Goal: Task Accomplishment & Management: Complete application form

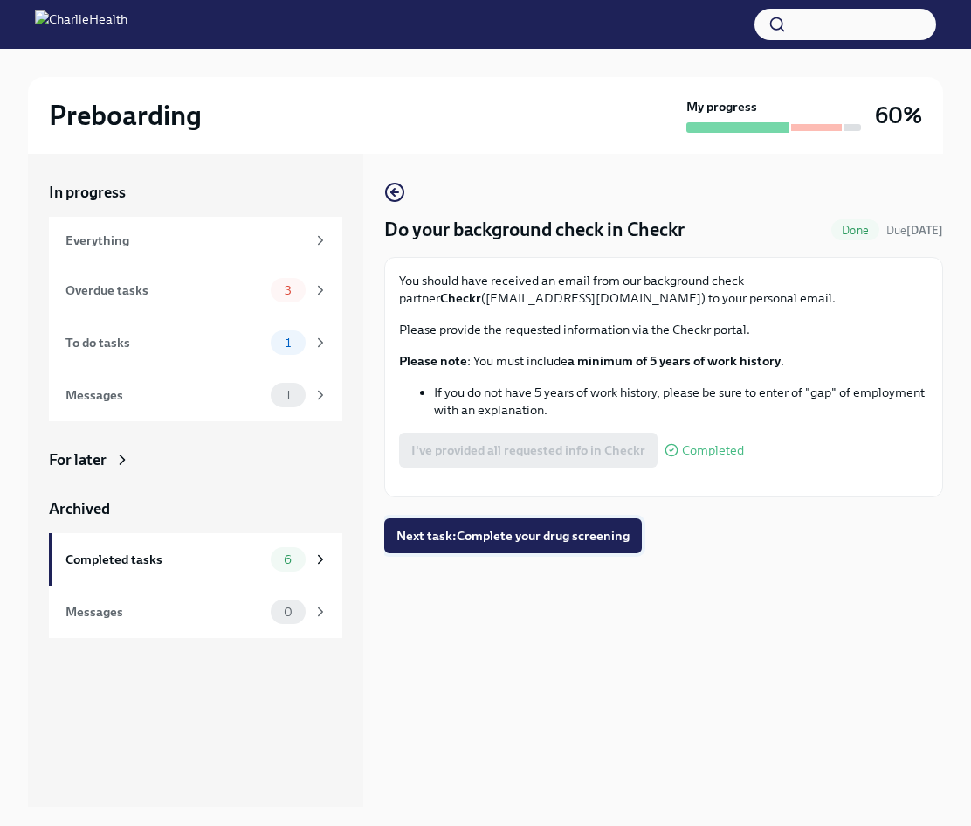
click at [530, 532] on span "Next task : Complete your drug screening" at bounding box center [513, 535] width 233 height 17
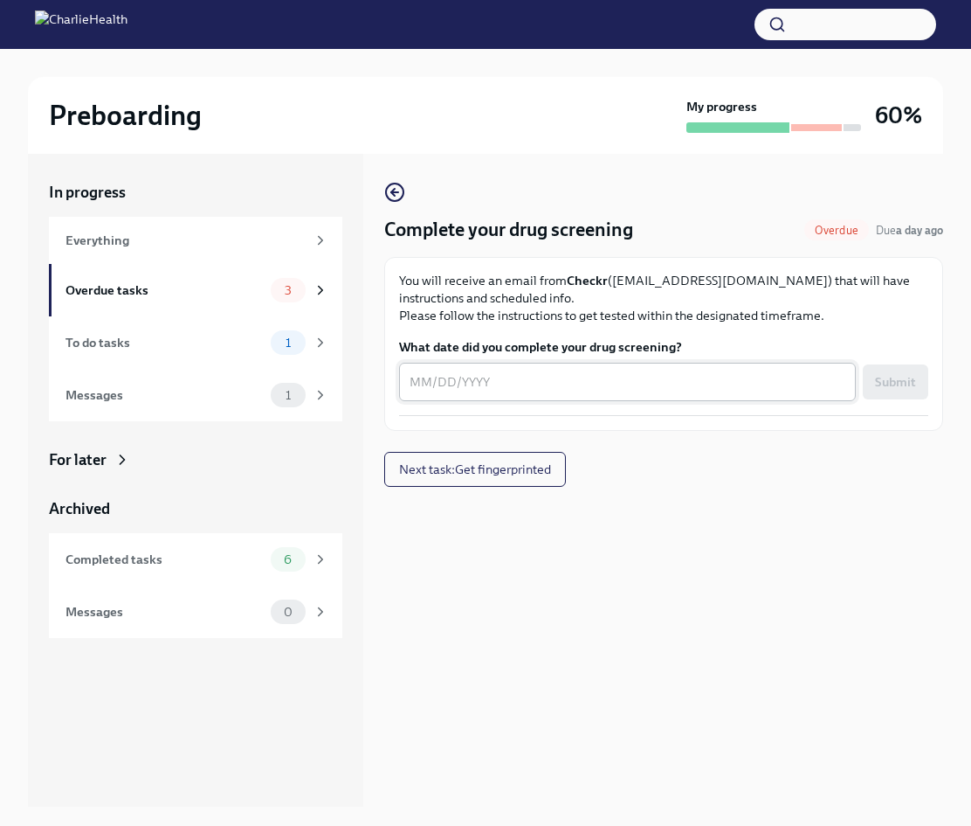
click at [477, 396] on div "x ​" at bounding box center [627, 382] width 457 height 38
click at [715, 406] on div "You will receive an email from Checkr ([EMAIL_ADDRESS][DOMAIN_NAME]) that will …" at bounding box center [663, 344] width 529 height 144
click at [423, 380] on textarea "08212025" at bounding box center [628, 381] width 436 height 21
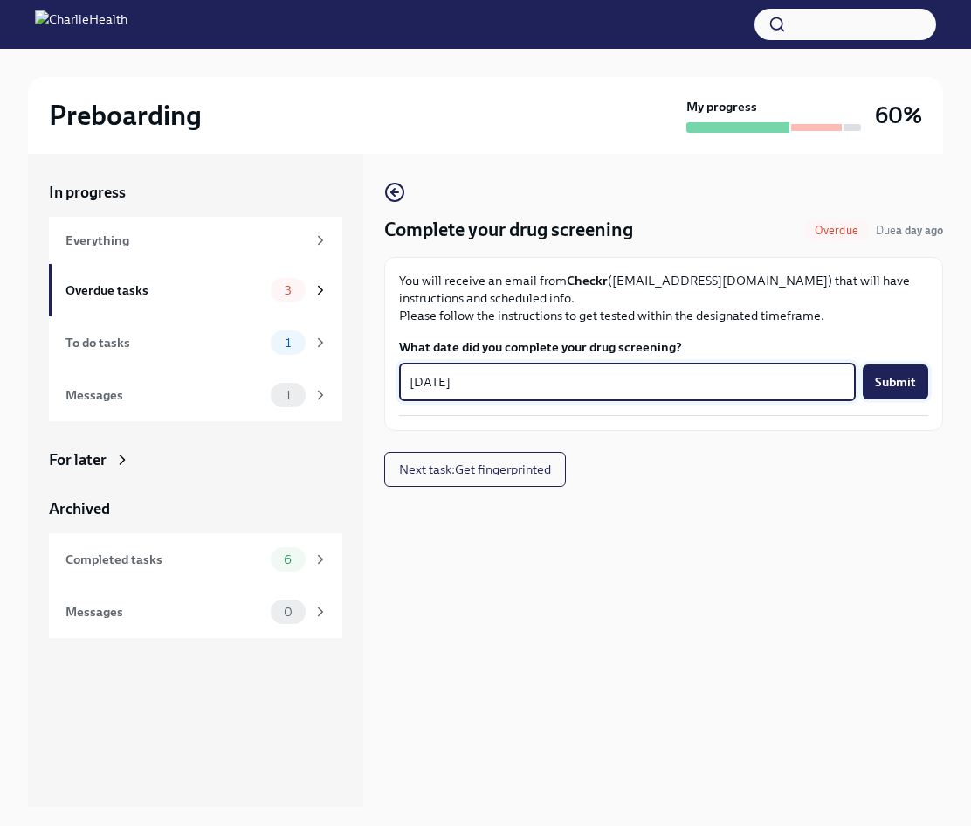
type textarea "[DATE]"
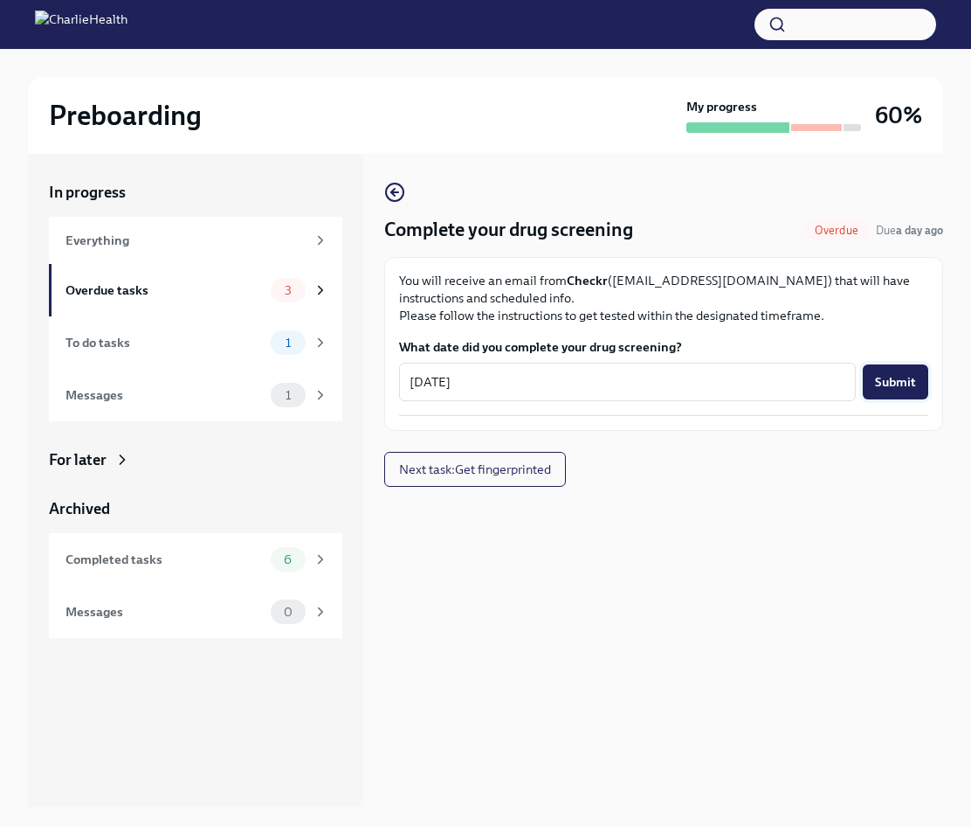
click at [885, 379] on span "Submit" at bounding box center [895, 381] width 41 height 17
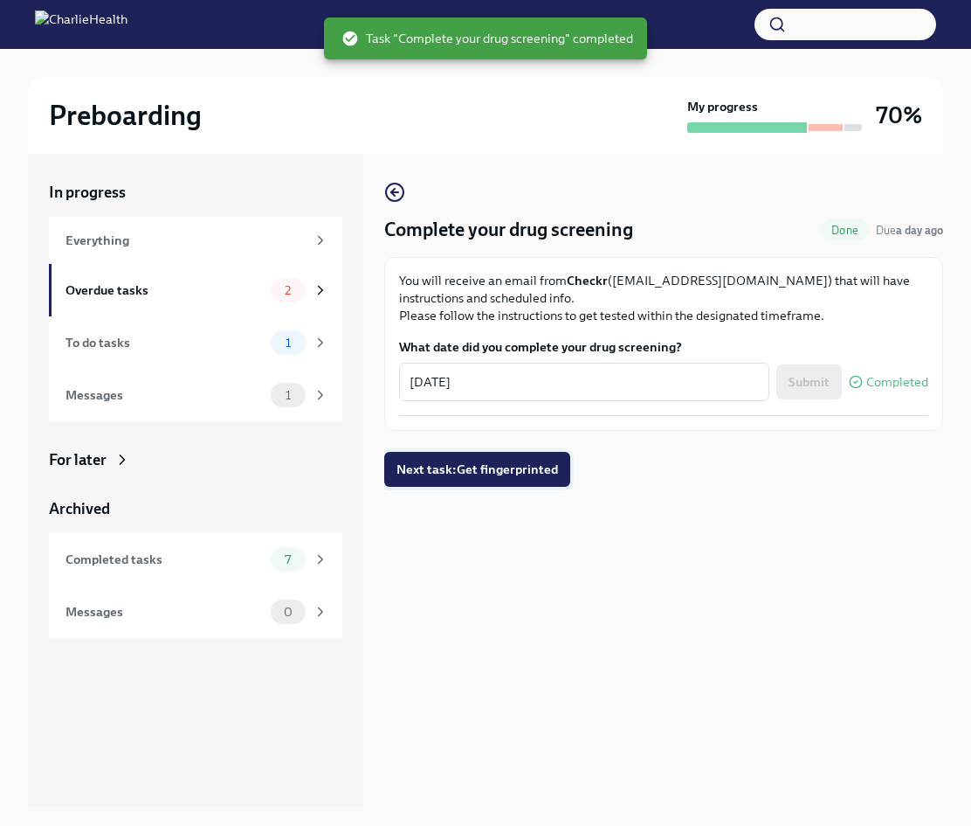
click at [546, 470] on span "Next task : Get fingerprinted" at bounding box center [478, 468] width 162 height 17
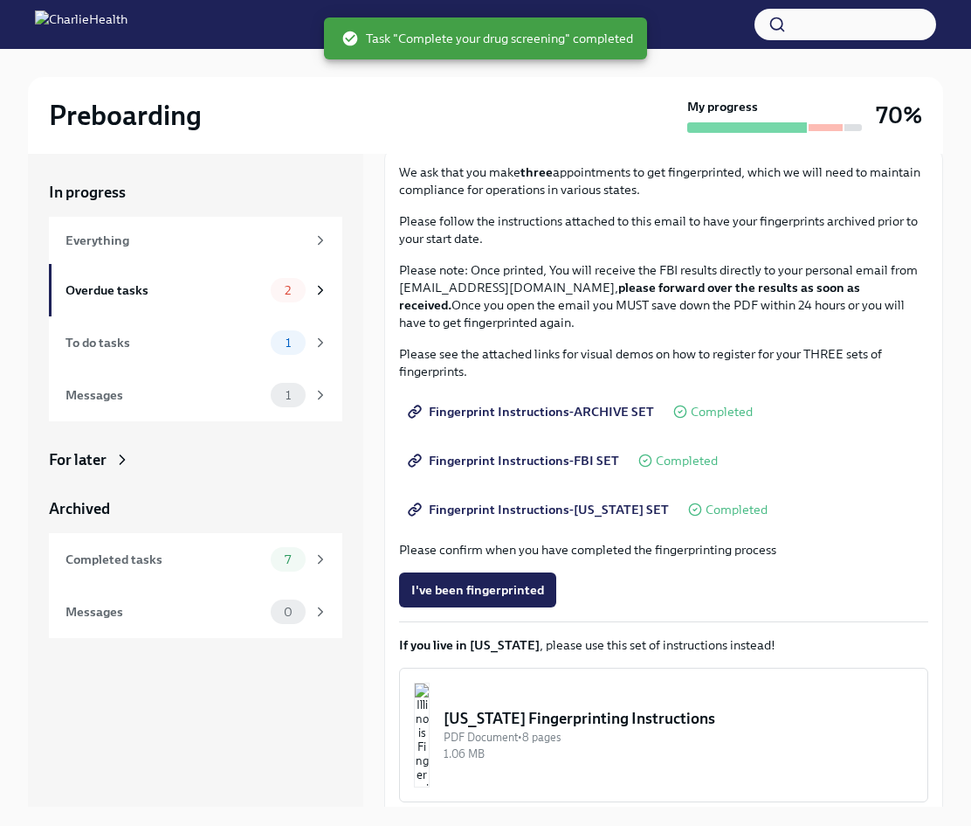
scroll to position [114, 0]
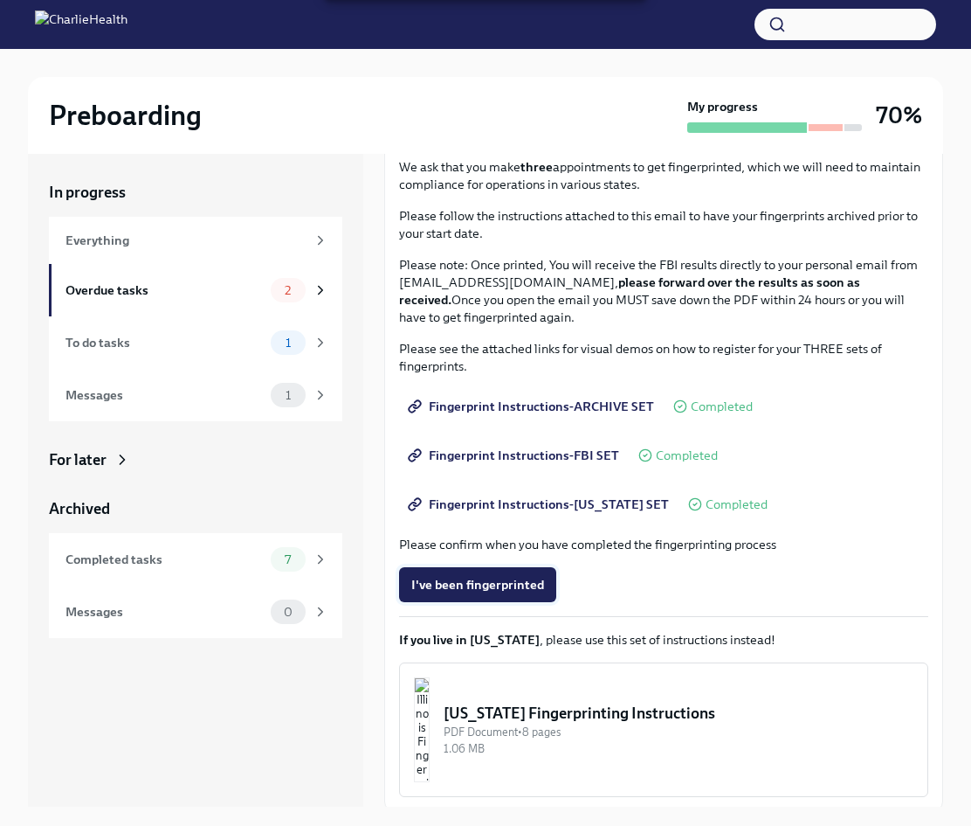
click at [470, 572] on button "I've been fingerprinted" at bounding box center [477, 584] width 157 height 35
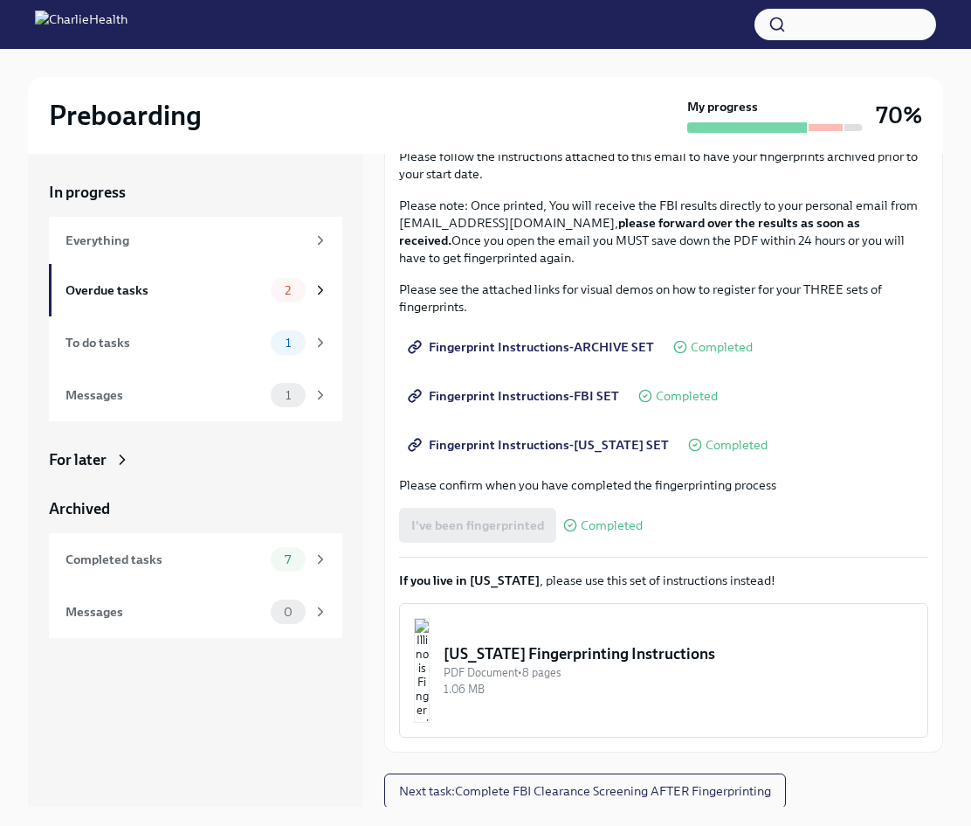
scroll to position [30, 0]
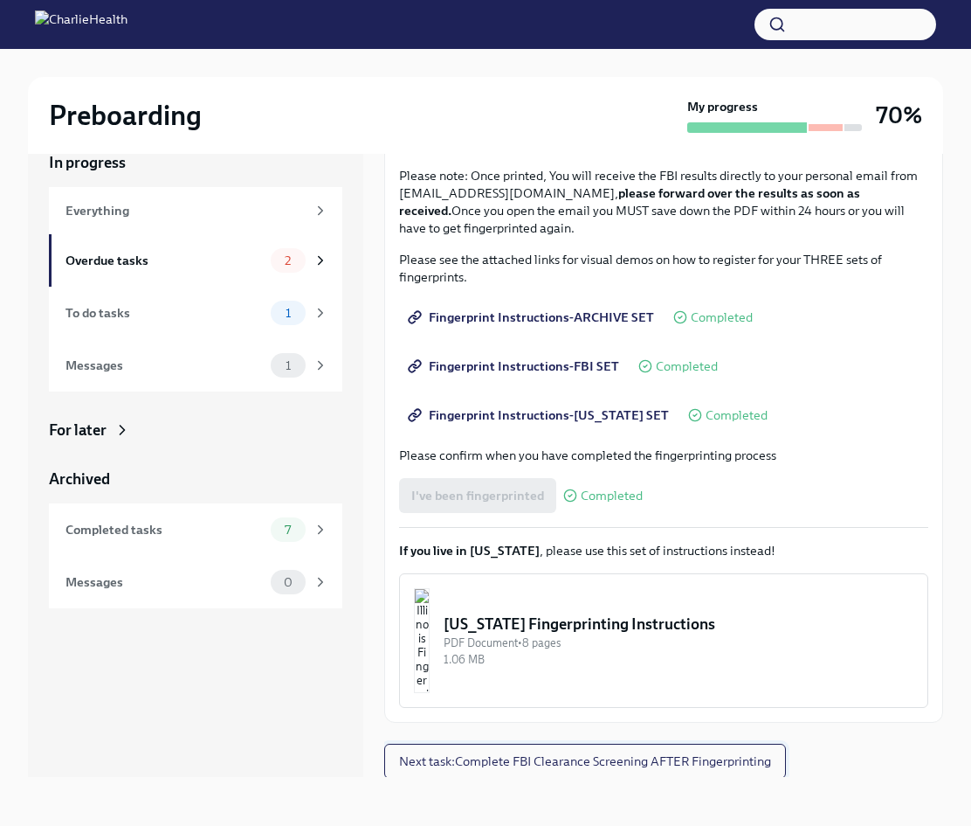
click at [535, 764] on span "Next task : Complete FBI Clearance Screening AFTER Fingerprinting" at bounding box center [585, 760] width 372 height 17
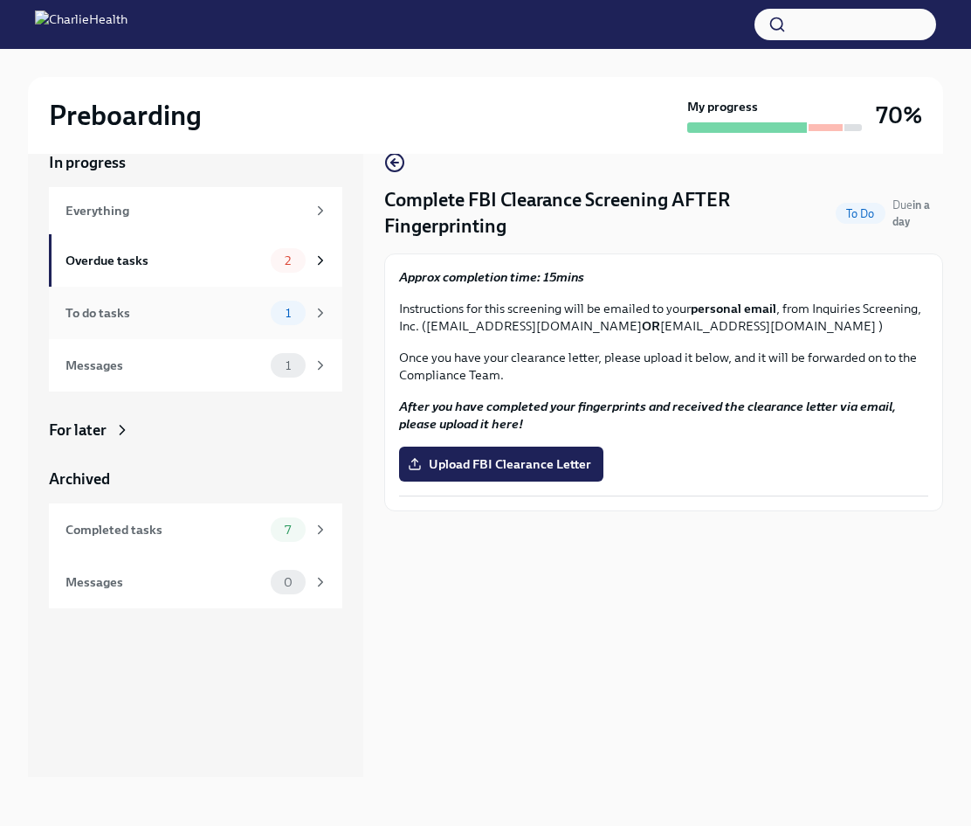
click at [201, 319] on div "To do tasks" at bounding box center [165, 312] width 198 height 19
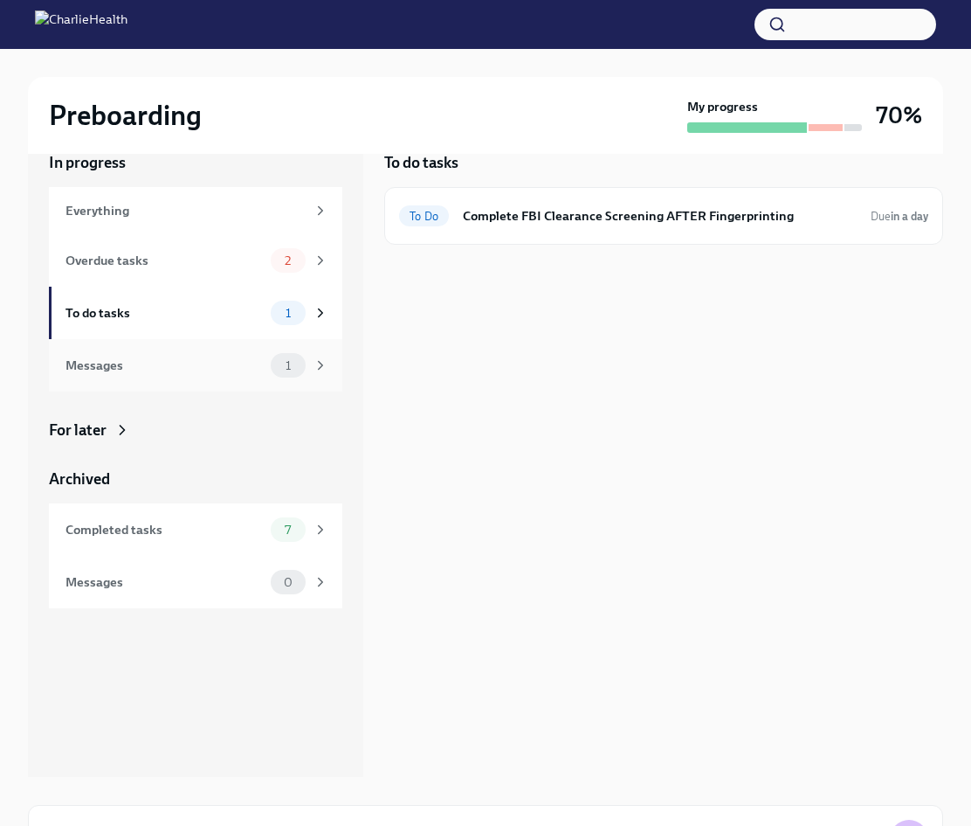
click at [211, 361] on div "Messages" at bounding box center [165, 365] width 198 height 19
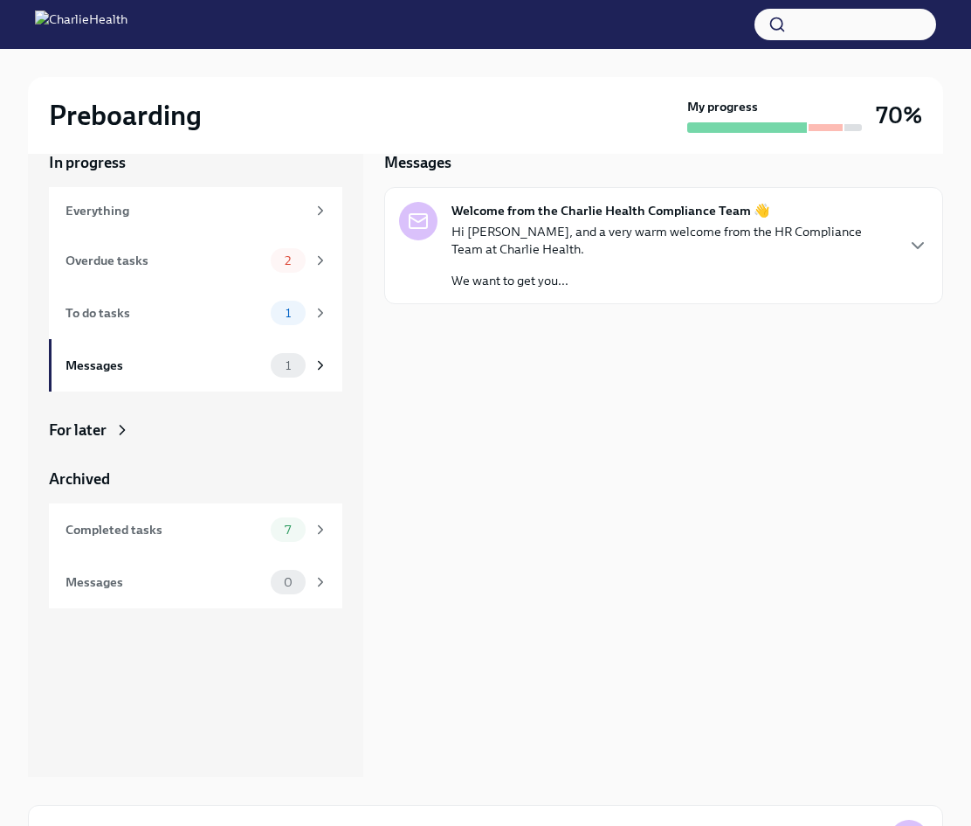
click at [498, 244] on p "Hi [PERSON_NAME], and a very warm welcome from the HR Compliance Team at Charli…" at bounding box center [673, 240] width 442 height 35
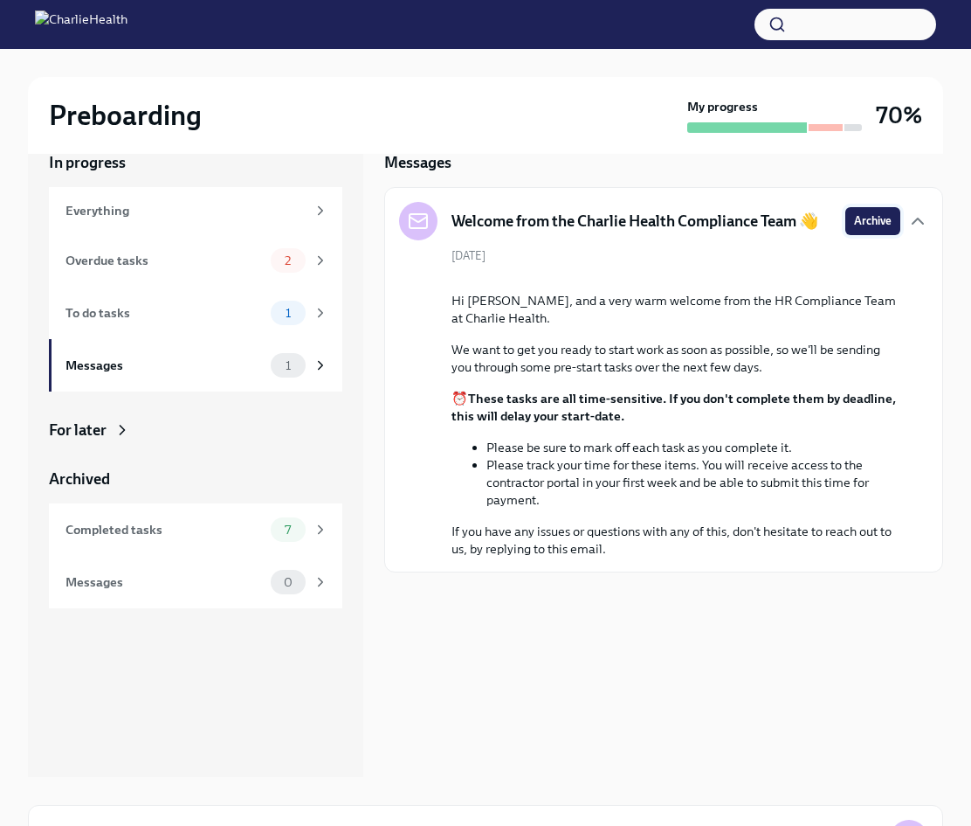
click at [861, 221] on span "Archive" at bounding box center [873, 220] width 38 height 17
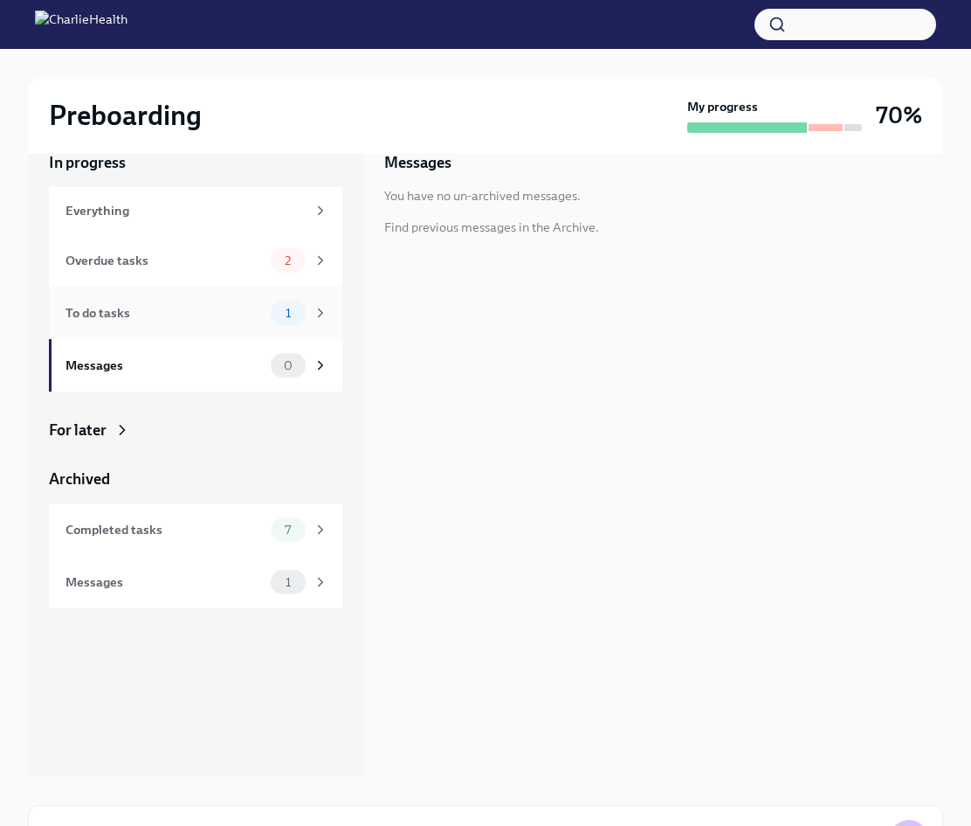
click at [231, 318] on div "To do tasks" at bounding box center [165, 312] width 198 height 19
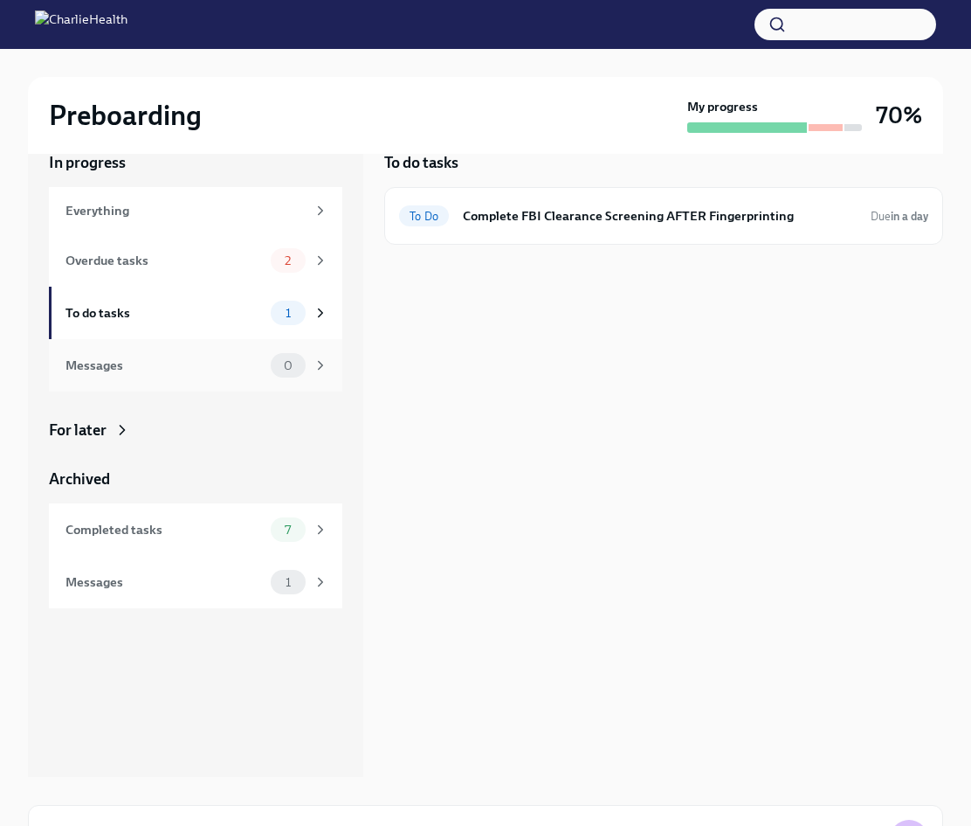
click at [234, 371] on div "Messages" at bounding box center [165, 365] width 198 height 19
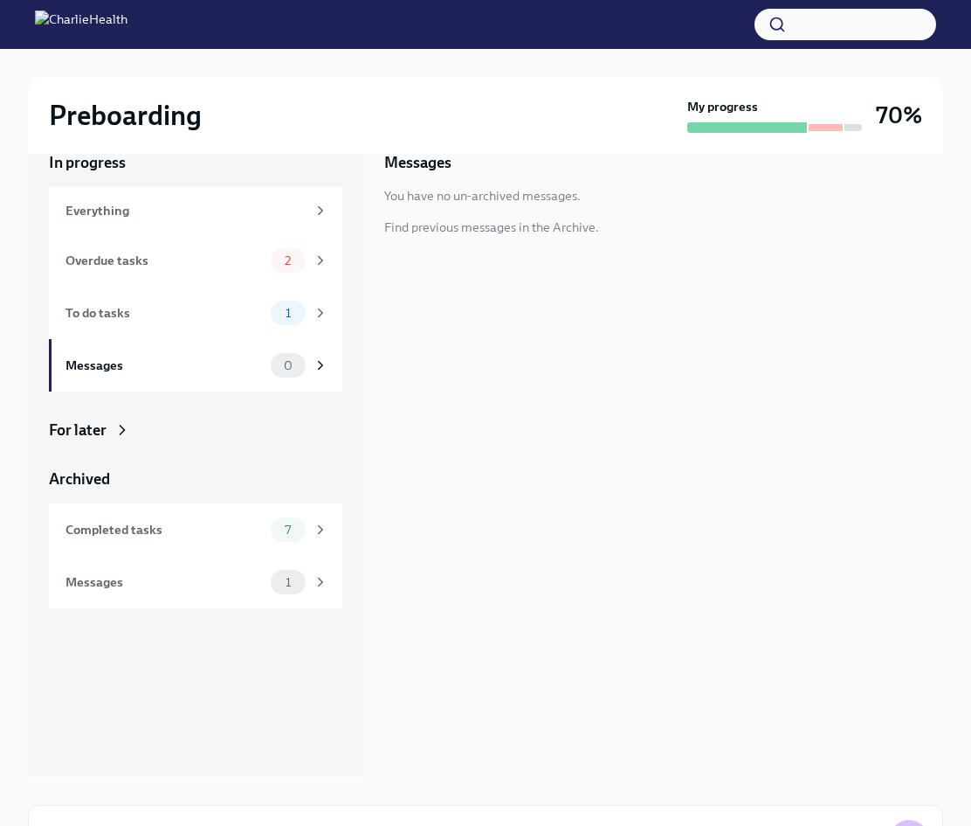
click at [75, 429] on div "For later" at bounding box center [78, 429] width 58 height 21
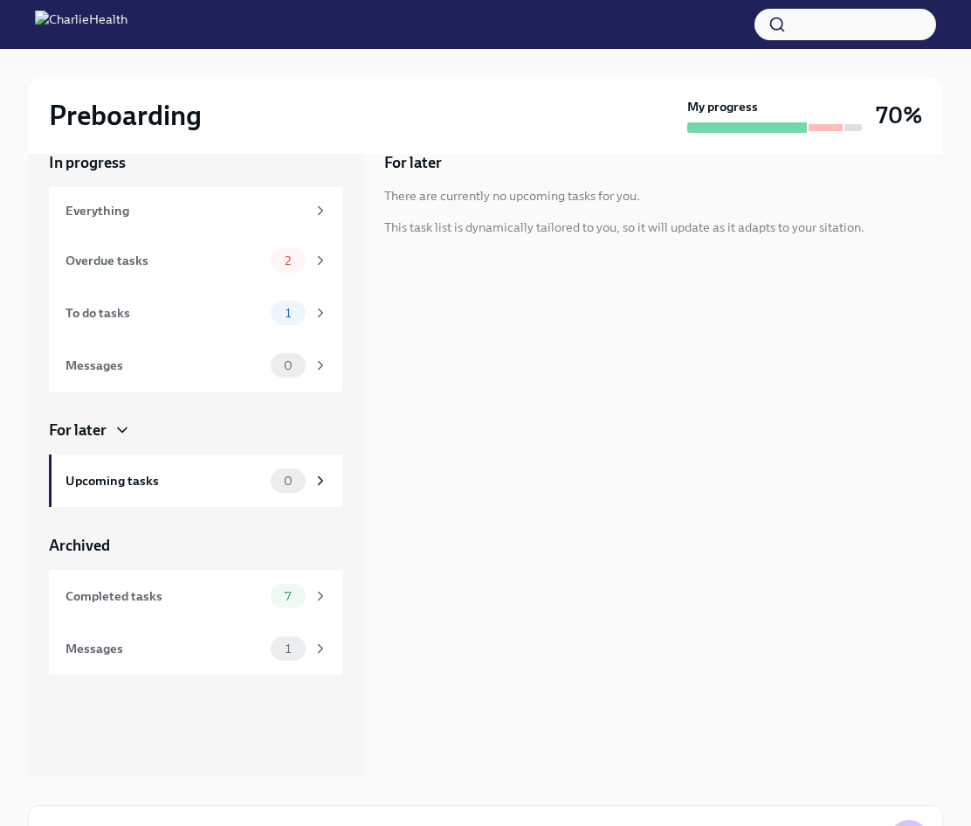
click at [75, 429] on div "For later" at bounding box center [78, 429] width 58 height 21
click at [100, 643] on div "Messages" at bounding box center [165, 648] width 198 height 19
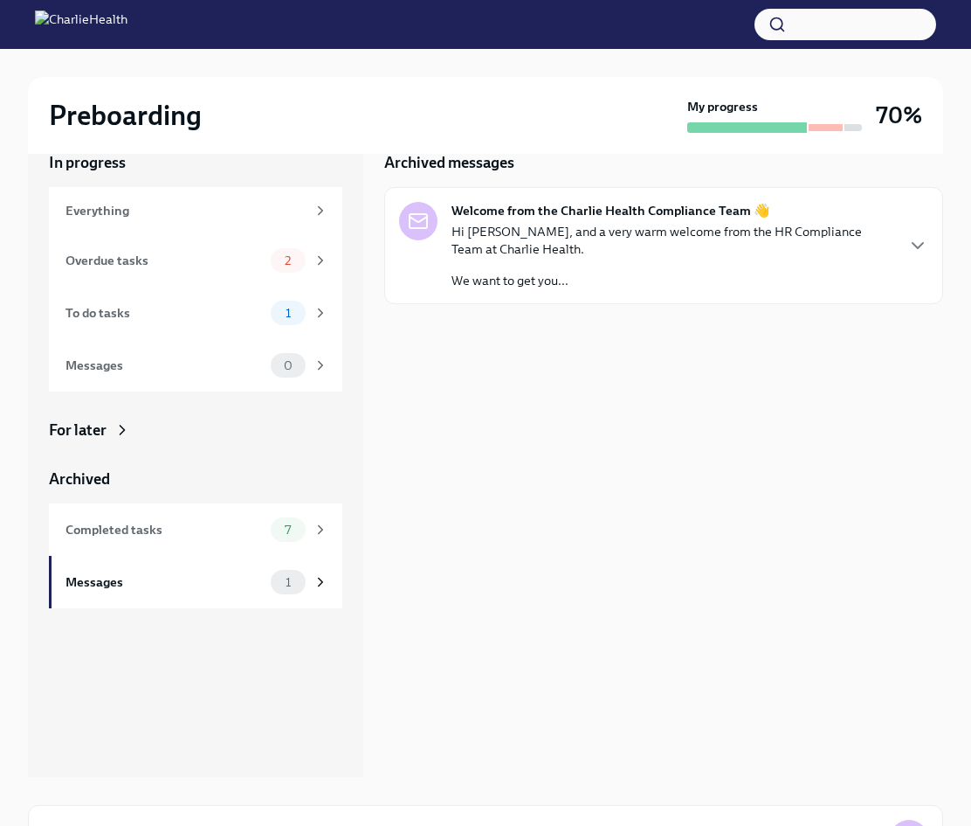
click at [572, 260] on div "Hi [PERSON_NAME], and a very warm welcome from the HR Compliance Team at Charli…" at bounding box center [673, 256] width 442 height 66
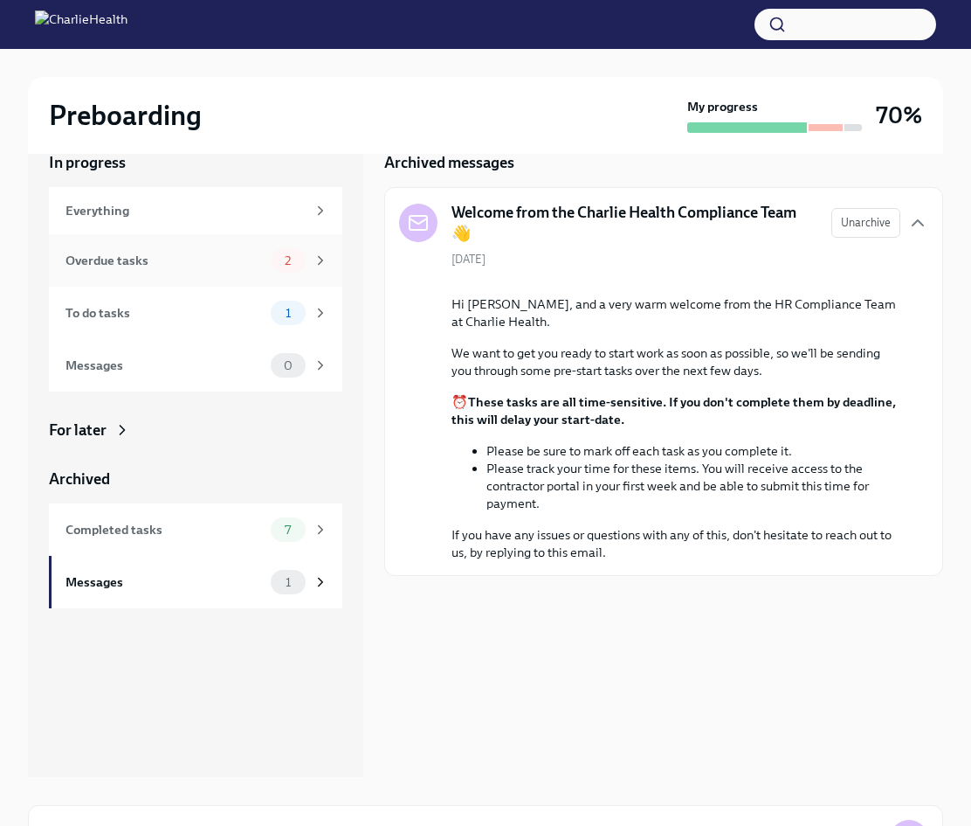
click at [173, 244] on div "Overdue tasks 2" at bounding box center [196, 260] width 294 height 52
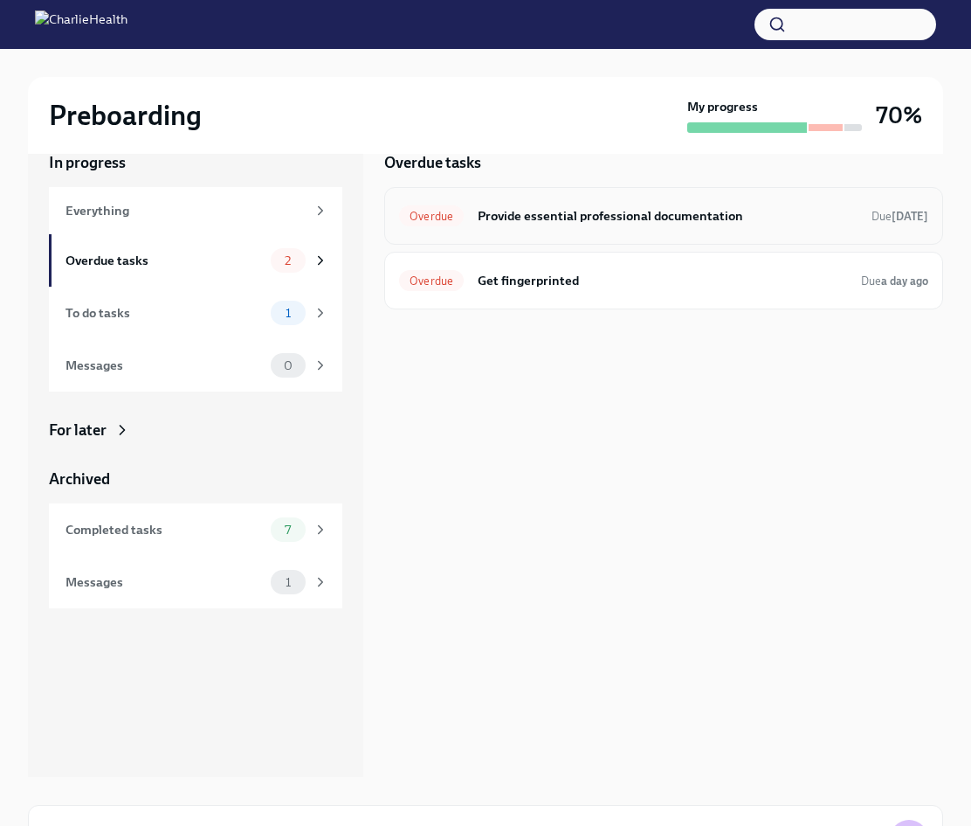
click at [532, 210] on h6 "Provide essential professional documentation" at bounding box center [668, 215] width 380 height 19
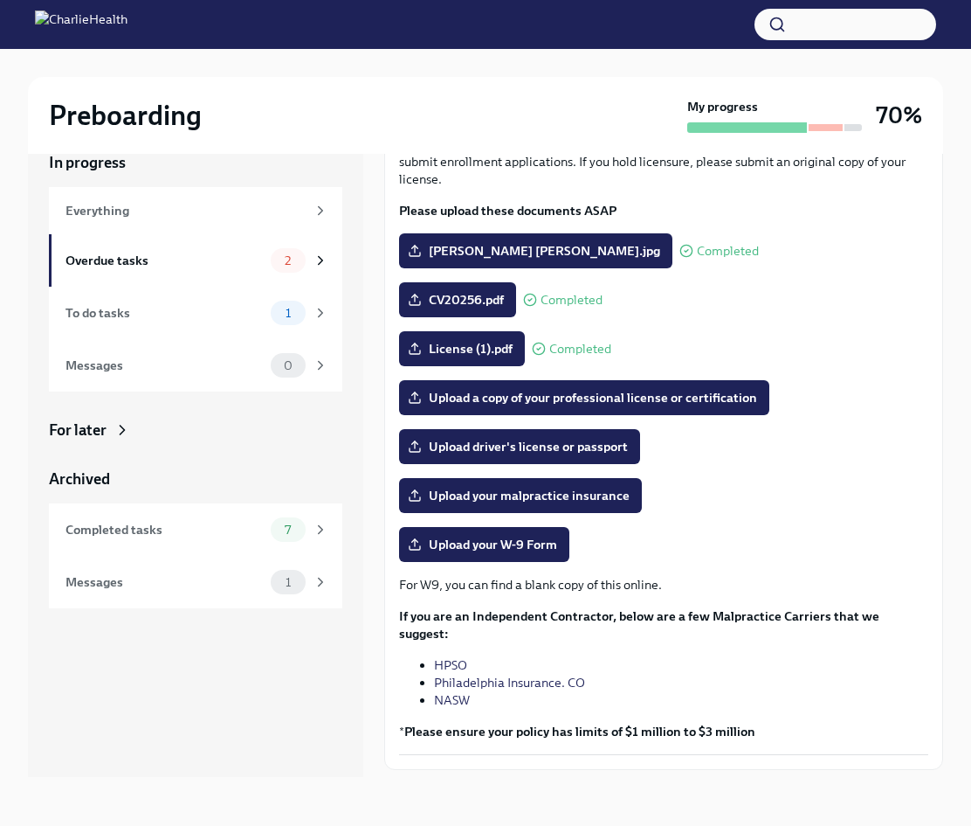
scroll to position [108, 0]
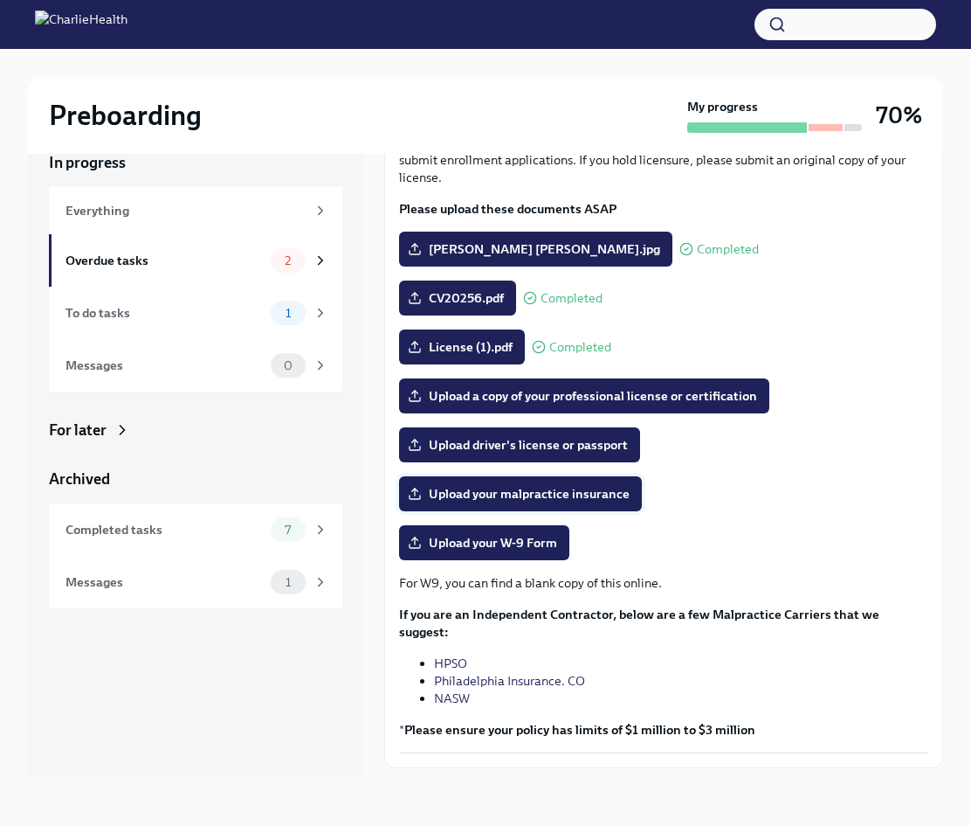
click at [522, 495] on span "Upload your malpractice insurance" at bounding box center [520, 493] width 218 height 17
click at [0, 0] on input "Upload your malpractice insurance" at bounding box center [0, 0] width 0 height 0
click at [495, 494] on span "0466067655.PDF" at bounding box center [472, 493] width 123 height 17
click at [0, 0] on input "0466067655.PDF" at bounding box center [0, 0] width 0 height 0
drag, startPoint x: 504, startPoint y: 488, endPoint x: 654, endPoint y: 467, distance: 151.7
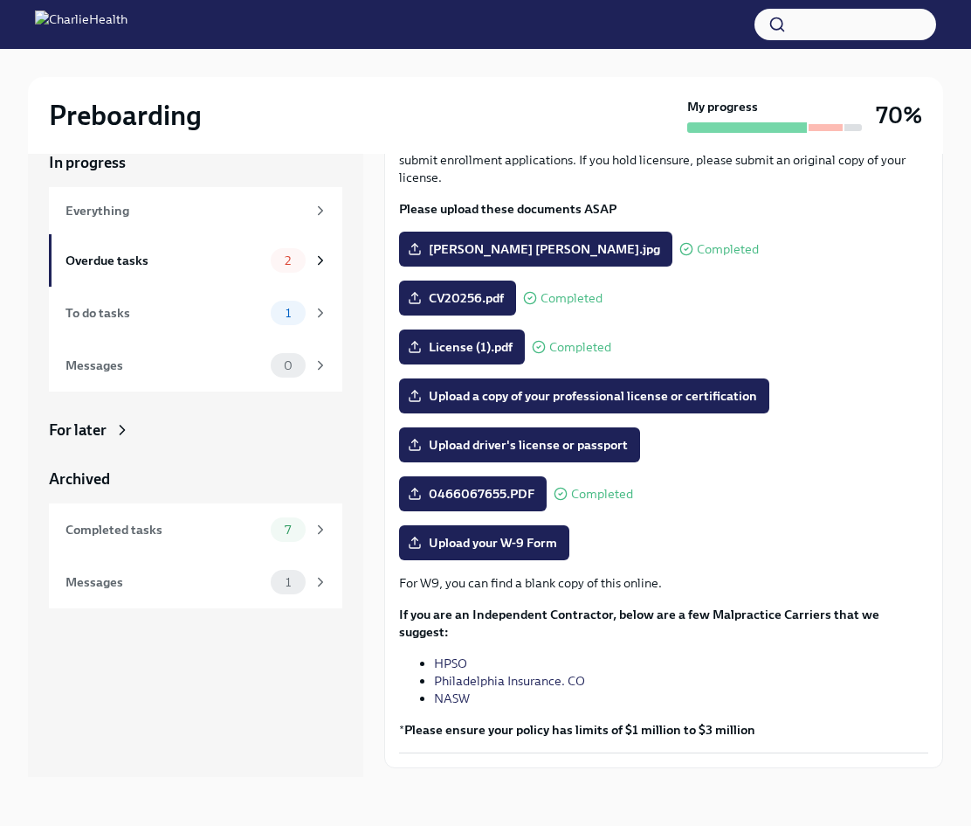
click at [654, 467] on div "The following documents are needed to complete your contractor profile and, in …" at bounding box center [663, 443] width 529 height 619
click at [408, 490] on icon at bounding box center [415, 494] width 14 height 14
click at [0, 0] on input "0466067655.PDF" at bounding box center [0, 0] width 0 height 0
click at [408, 494] on icon at bounding box center [415, 494] width 14 height 14
click at [0, 0] on input "0466067655.PDF" at bounding box center [0, 0] width 0 height 0
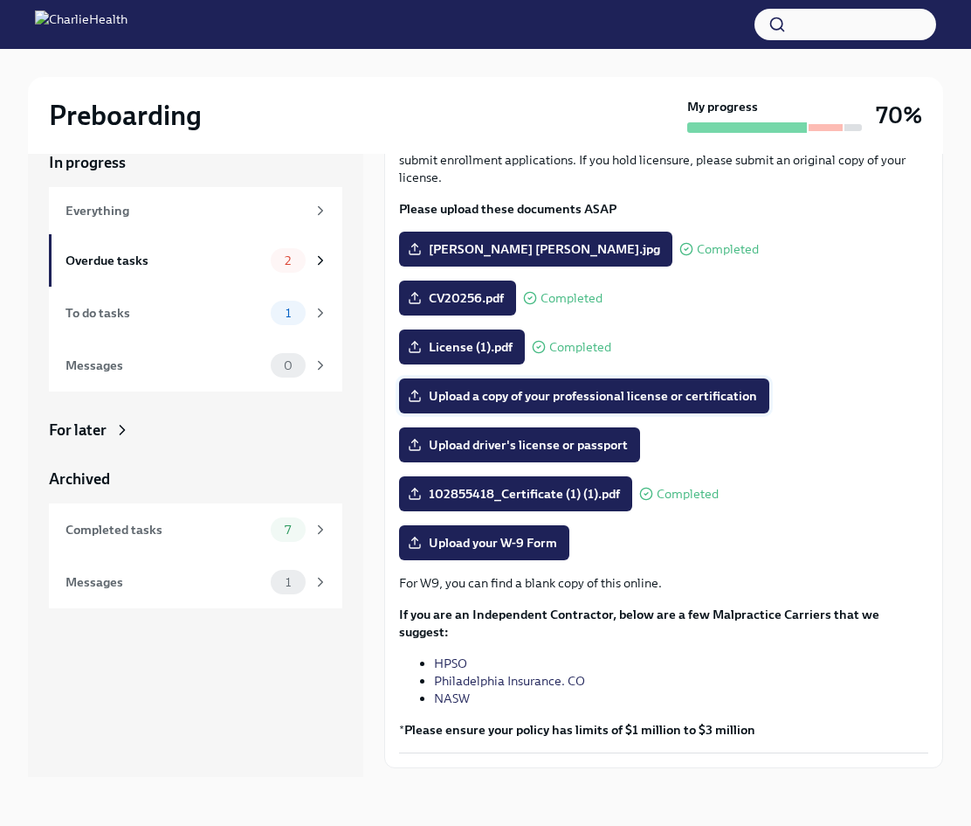
click at [487, 397] on span "Upload a copy of your professional license or certification" at bounding box center [584, 395] width 346 height 17
click at [0, 0] on input "Upload a copy of your professional license or certification" at bounding box center [0, 0] width 0 height 0
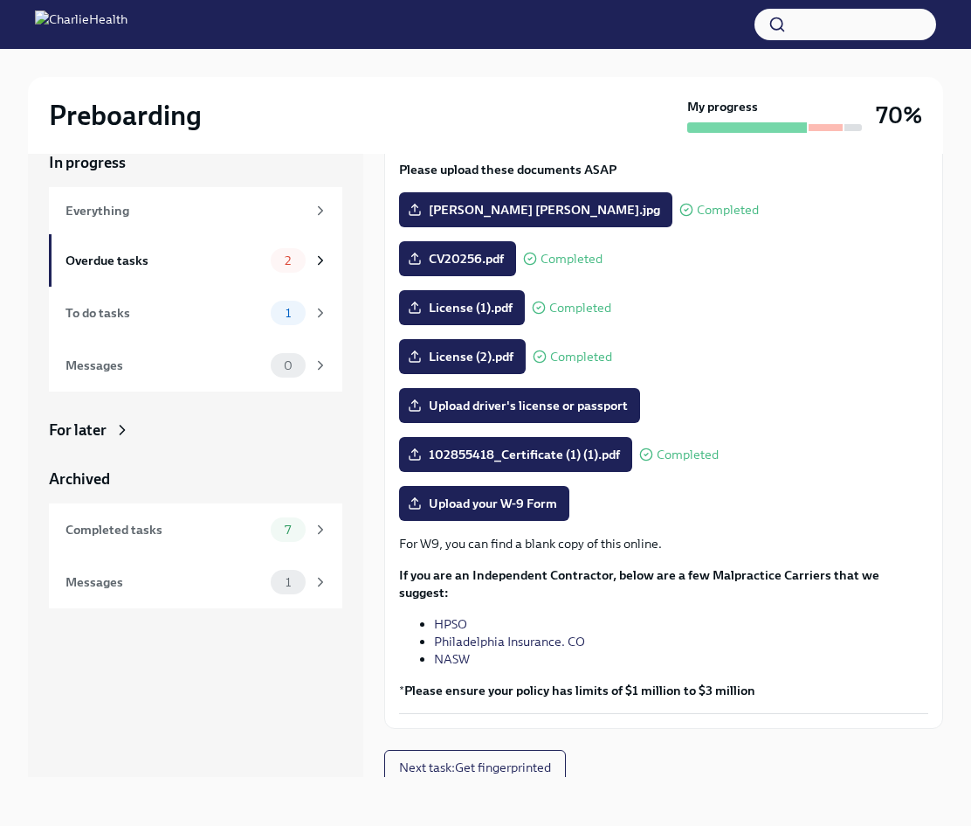
scroll to position [154, 0]
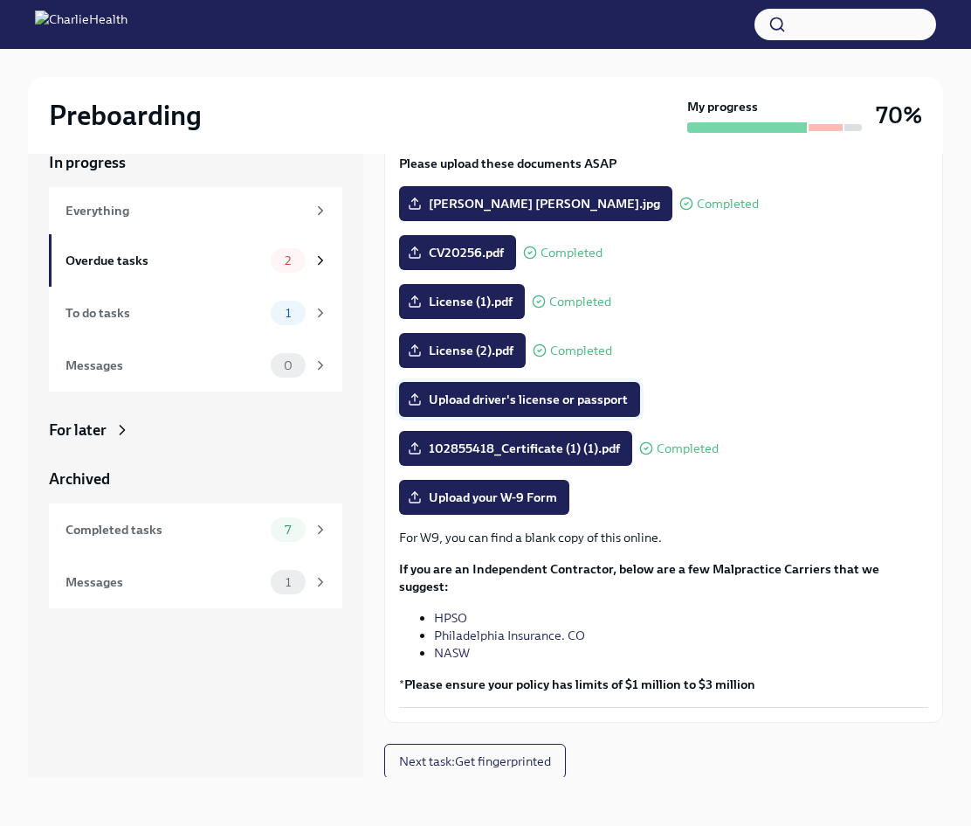
click at [491, 406] on span "Upload driver's license or passport" at bounding box center [519, 398] width 217 height 17
click at [0, 0] on input "Upload driver's license or passport" at bounding box center [0, 0] width 0 height 0
click at [528, 508] on label "Upload your W-9 Form" at bounding box center [484, 497] width 170 height 35
click at [0, 0] on input "Upload your W-9 Form" at bounding box center [0, 0] width 0 height 0
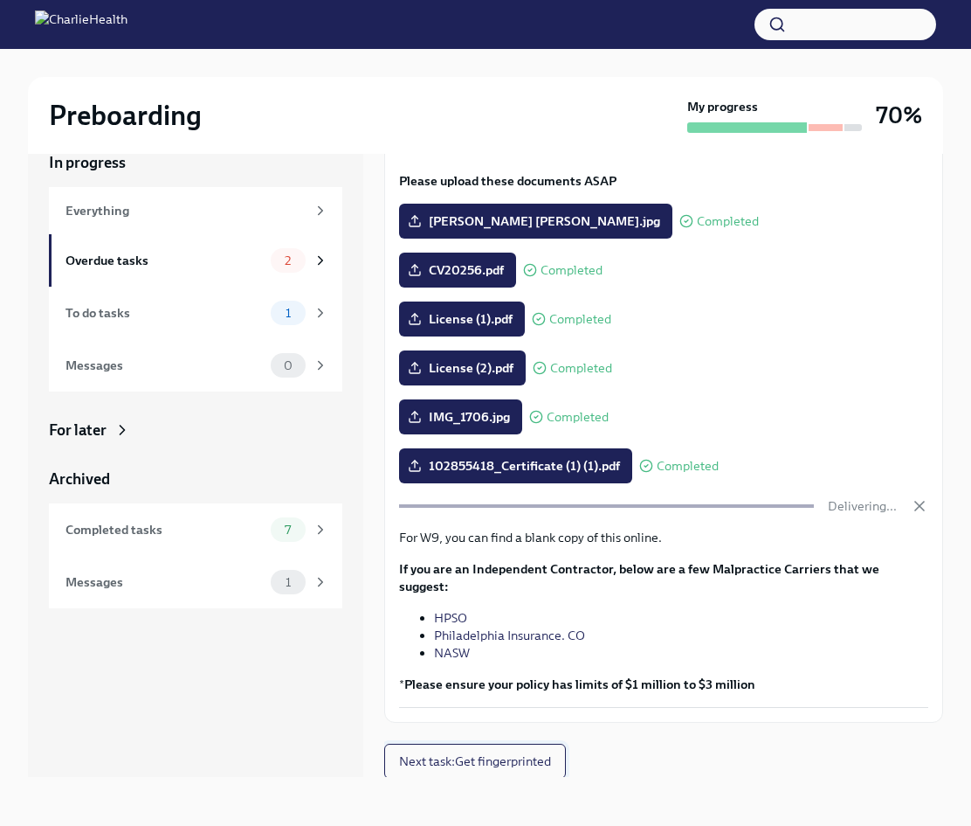
click at [498, 763] on span "Next task : Get fingerprinted" at bounding box center [475, 760] width 152 height 17
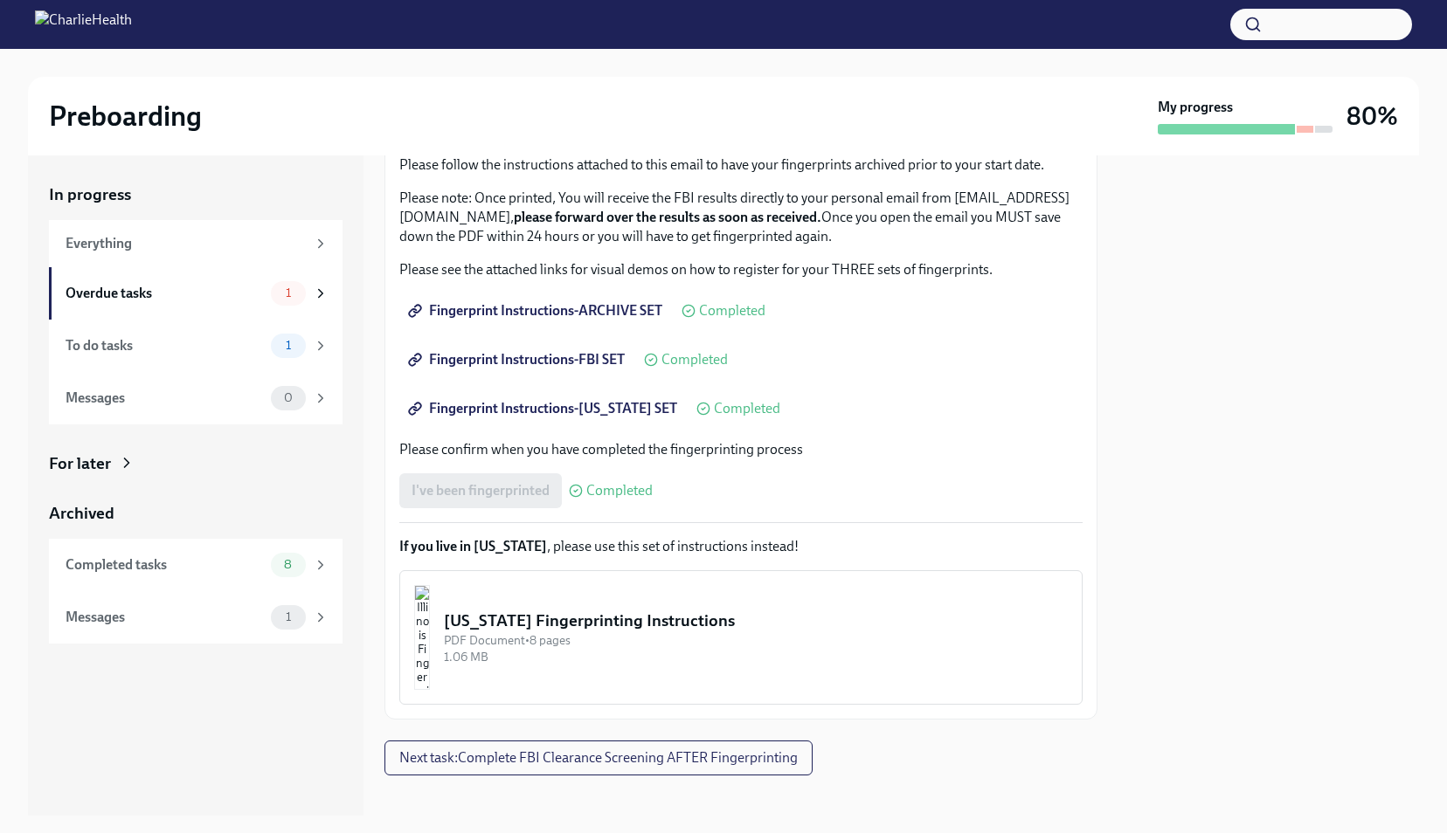
scroll to position [185, 0]
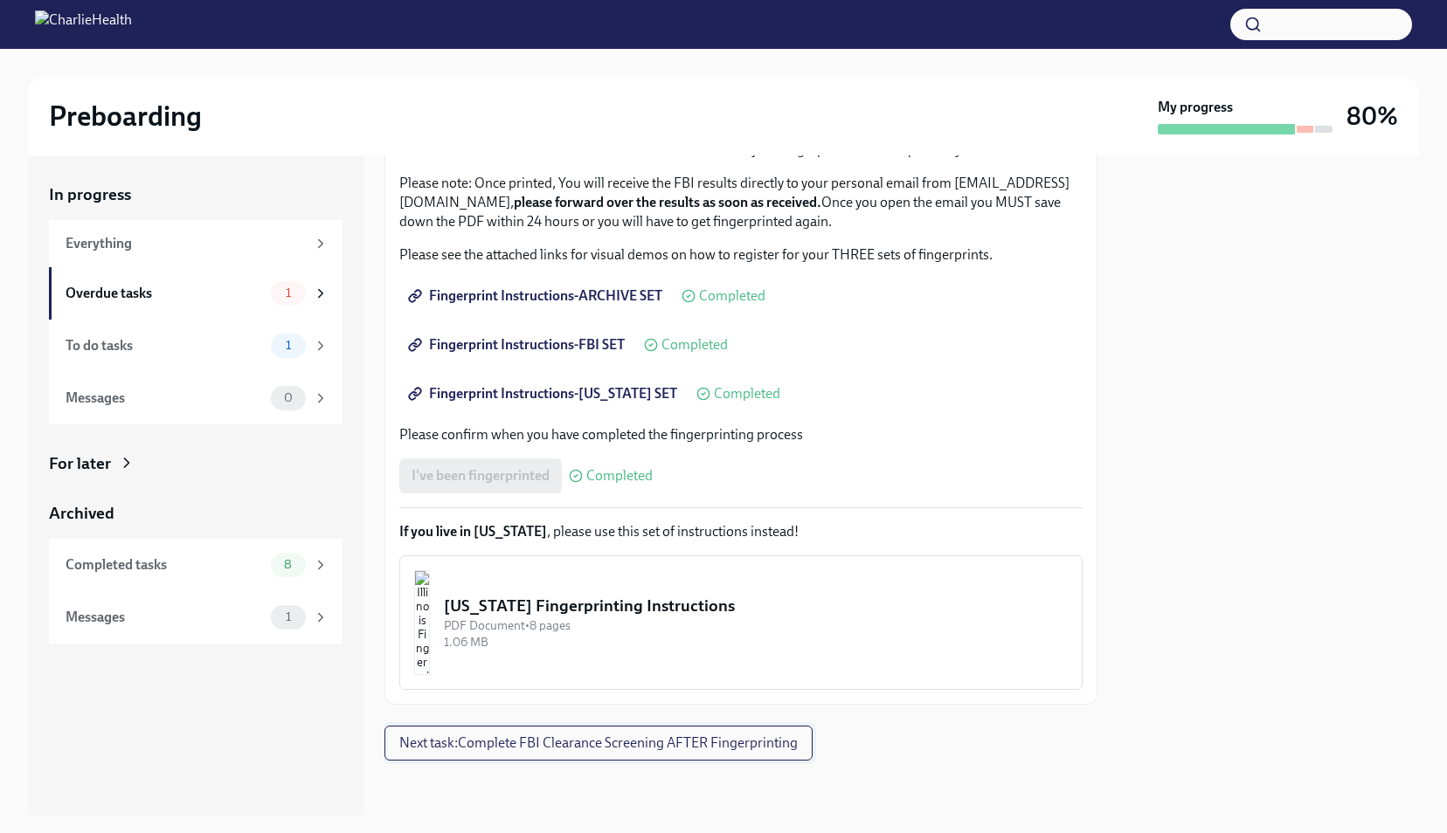
click at [644, 741] on span "Next task : Complete FBI Clearance Screening AFTER Fingerprinting" at bounding box center [598, 743] width 398 height 17
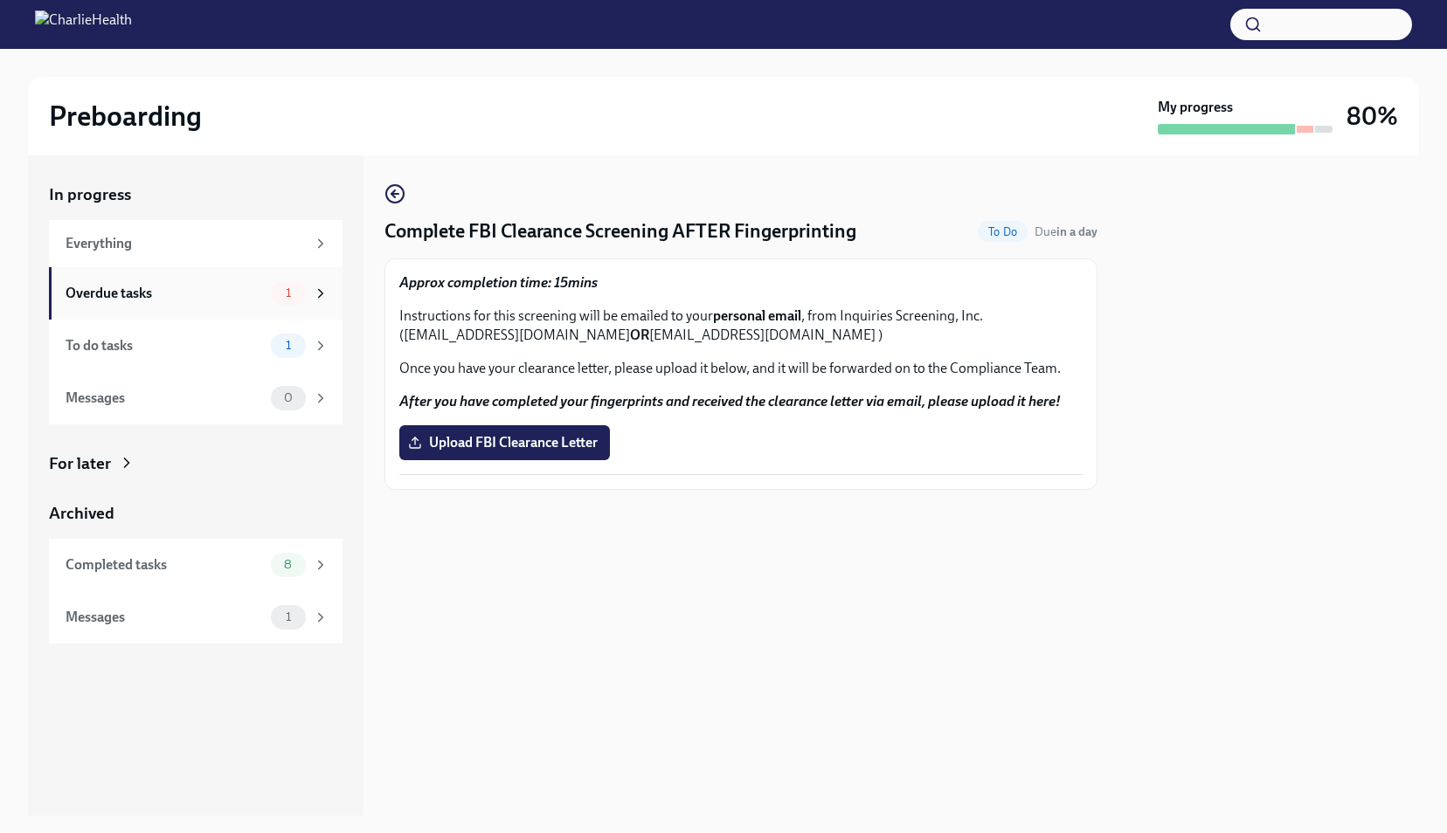
click at [76, 294] on div "Overdue tasks" at bounding box center [165, 293] width 198 height 19
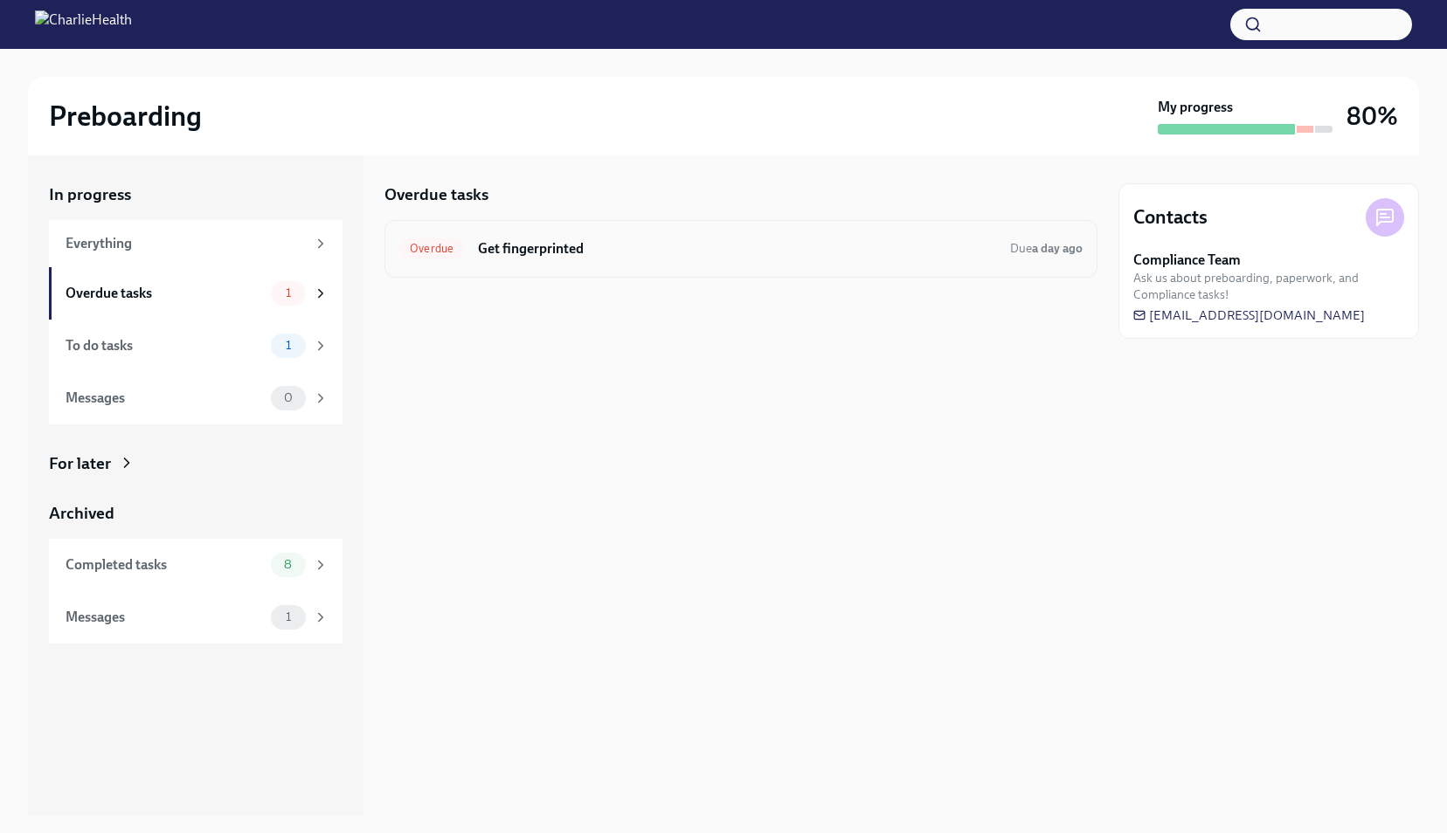
click at [510, 245] on h6 "Get fingerprinted" at bounding box center [737, 248] width 518 height 19
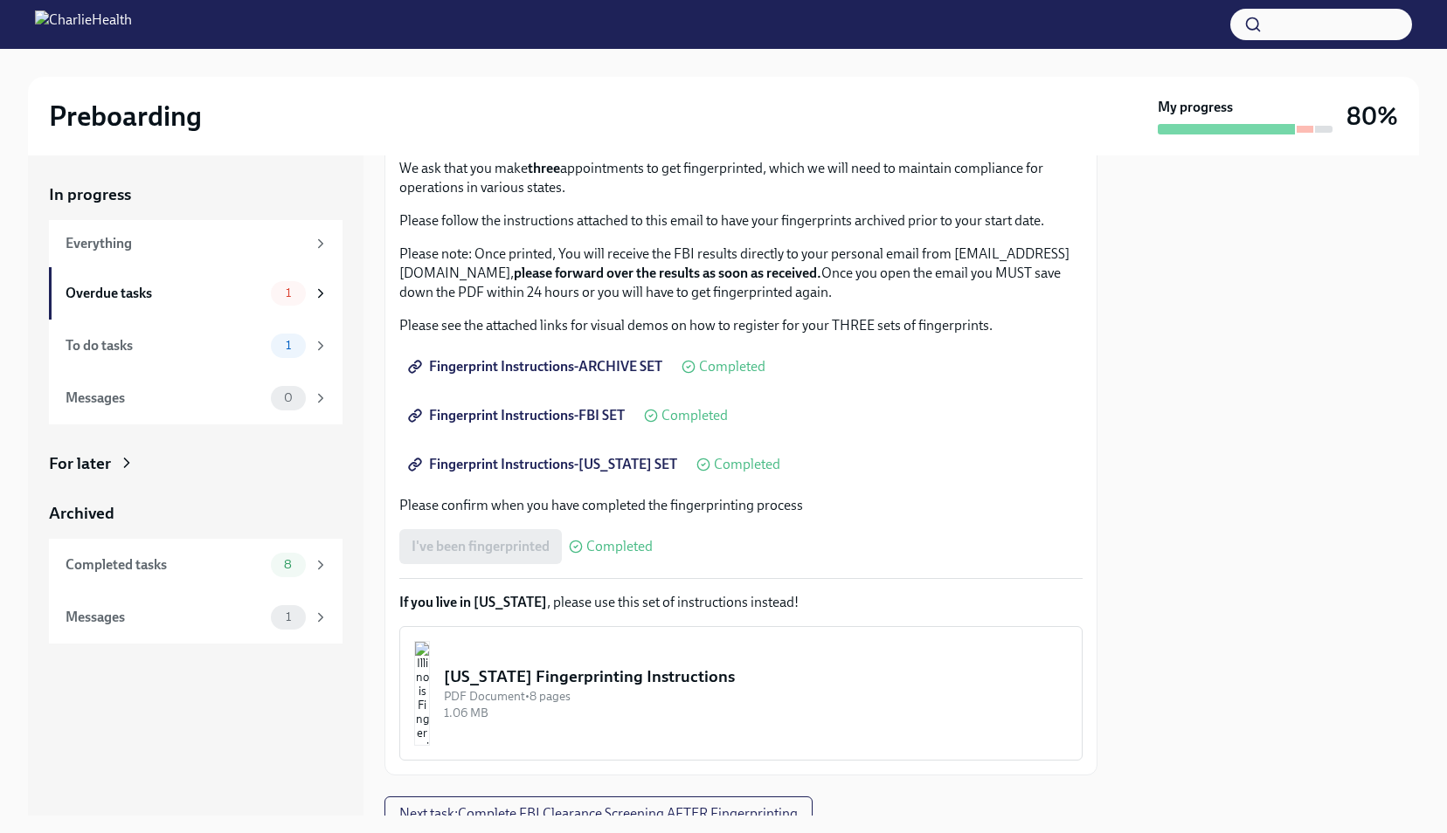
scroll to position [185, 0]
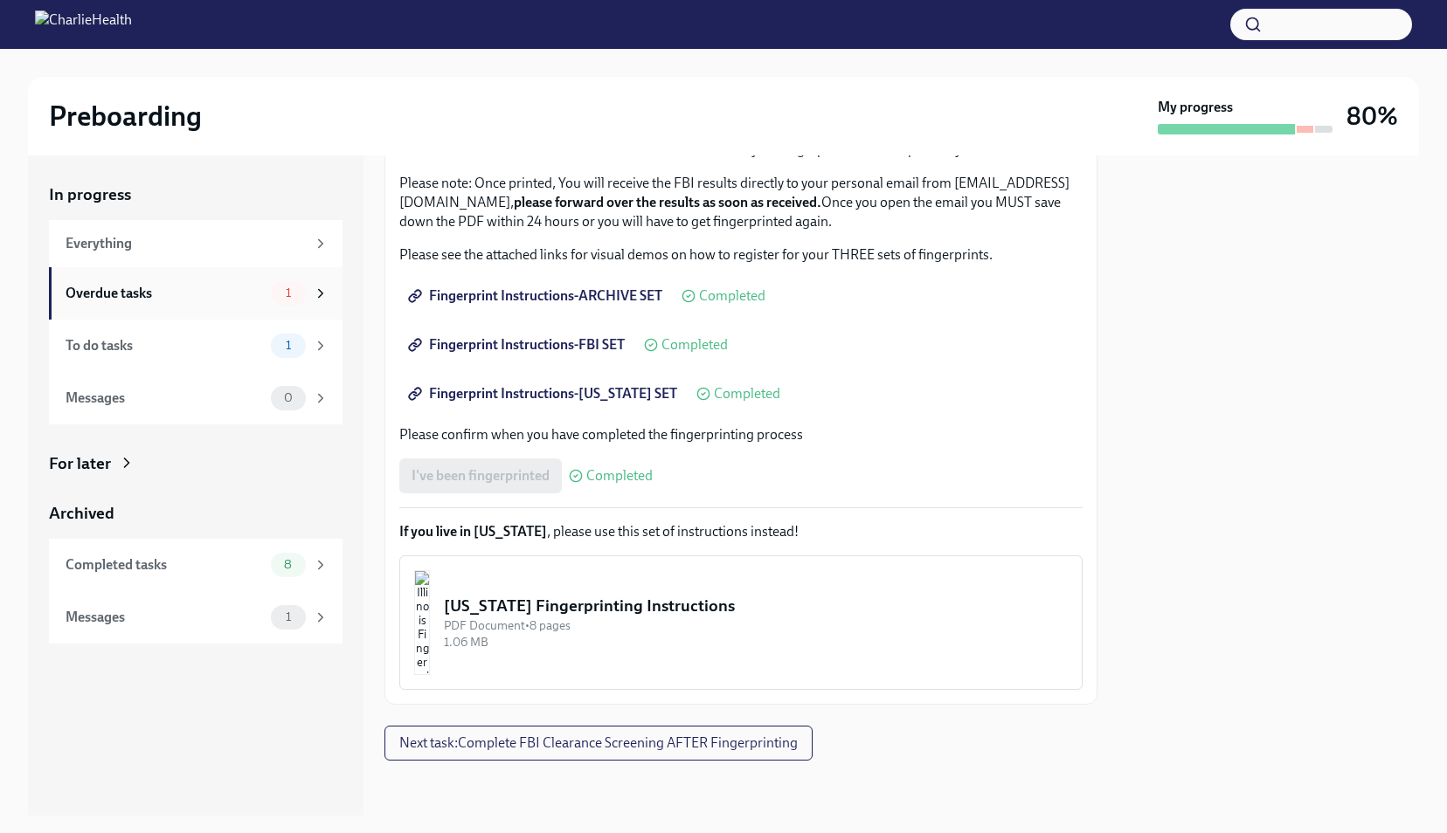
click at [251, 306] on div "Overdue tasks 1" at bounding box center [196, 293] width 294 height 52
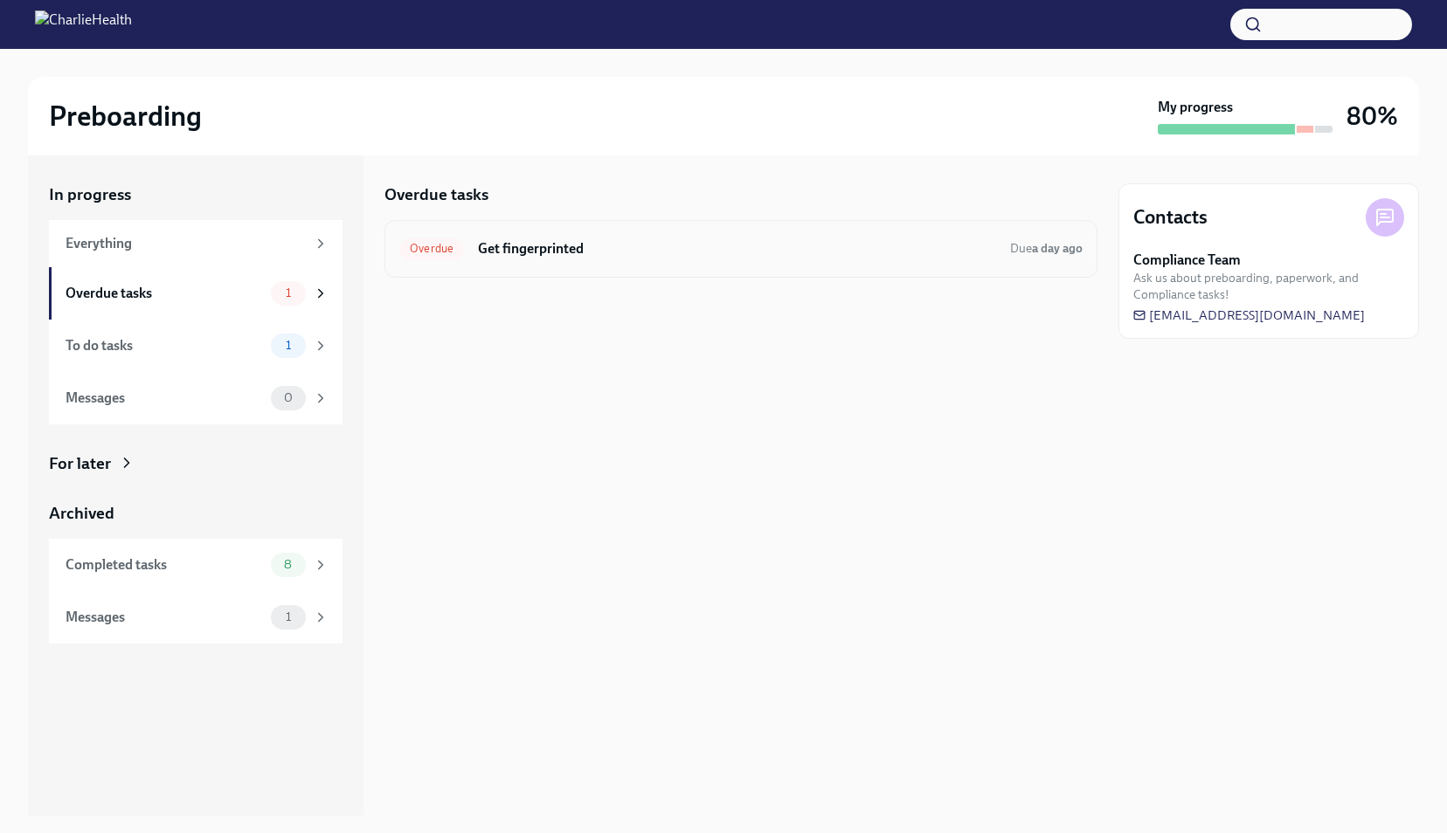
click at [554, 255] on h6 "Get fingerprinted" at bounding box center [737, 248] width 518 height 19
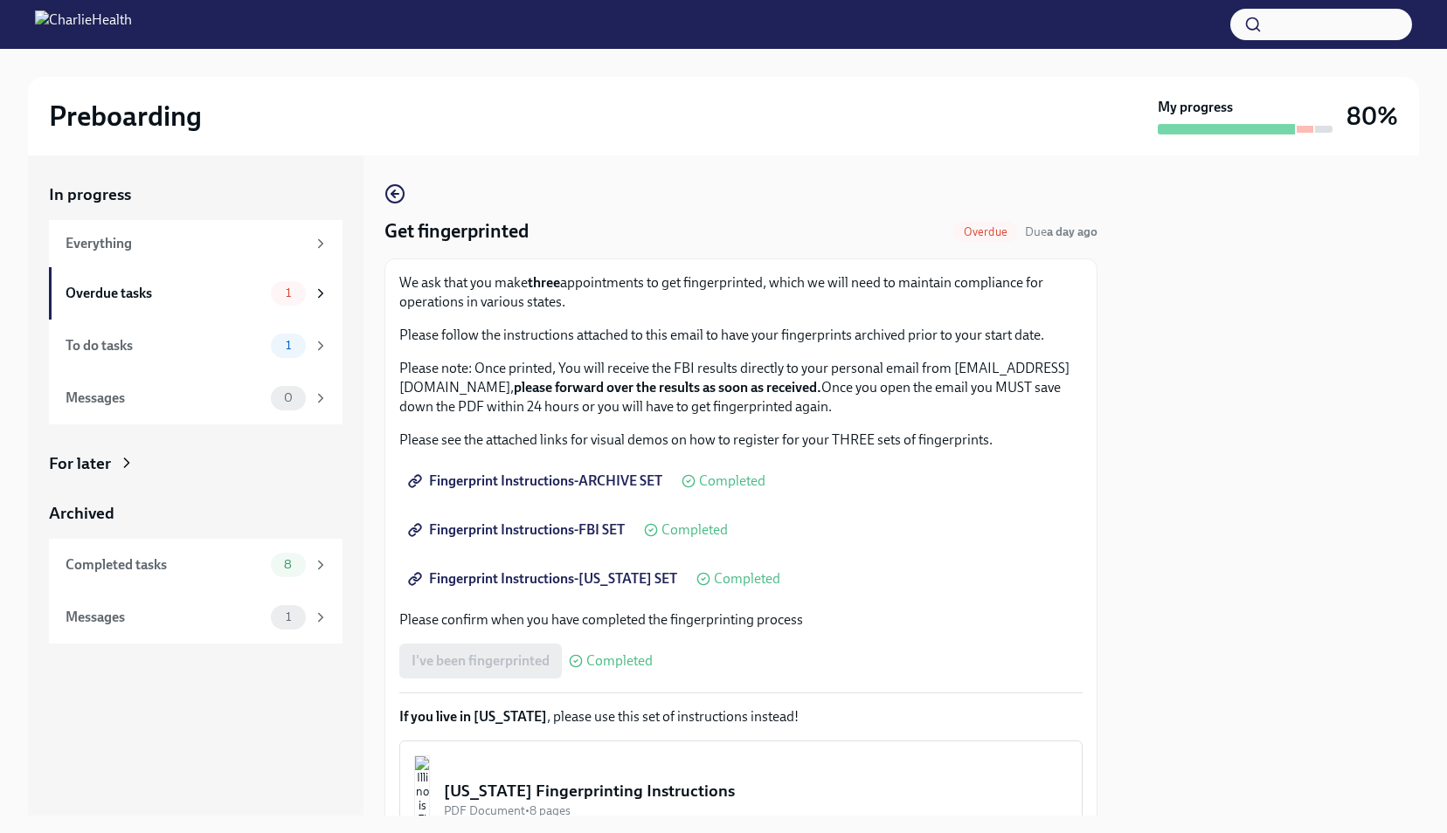
click at [472, 671] on div "I've been fingerprinted Completed" at bounding box center [525, 661] width 253 height 35
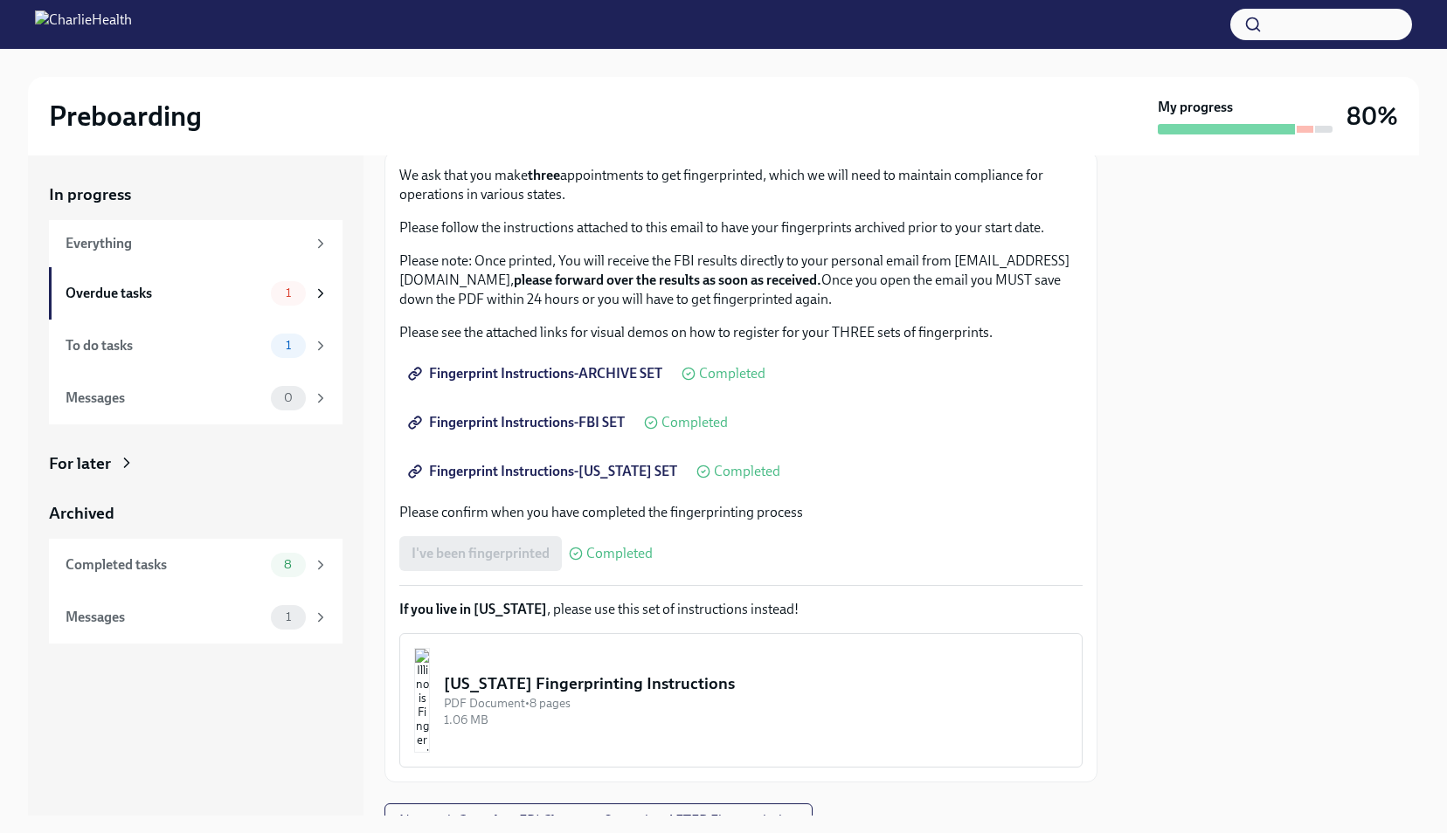
scroll to position [185, 0]
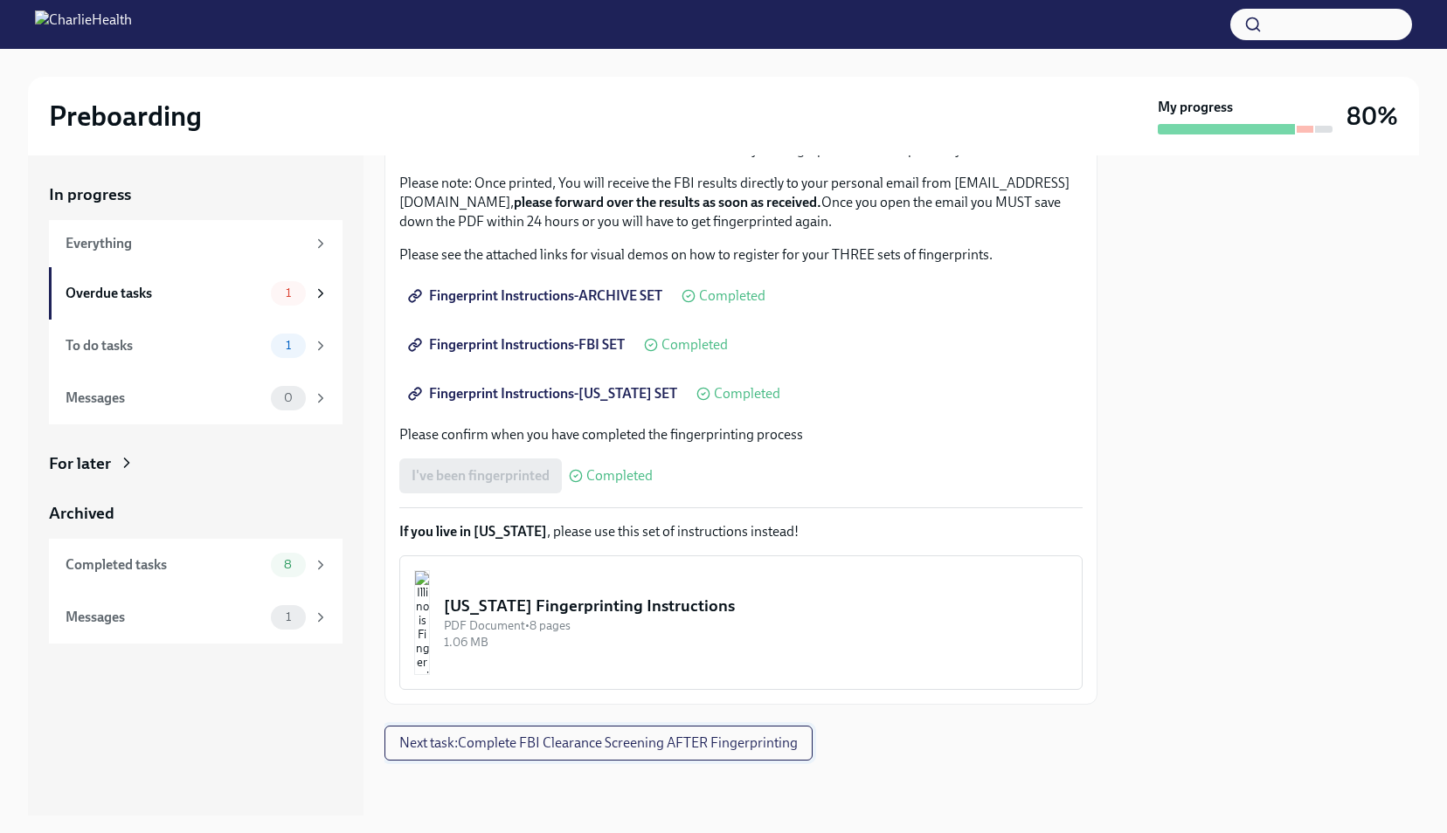
click at [603, 750] on span "Next task : Complete FBI Clearance Screening AFTER Fingerprinting" at bounding box center [598, 743] width 398 height 17
